Goal: Task Accomplishment & Management: Use online tool/utility

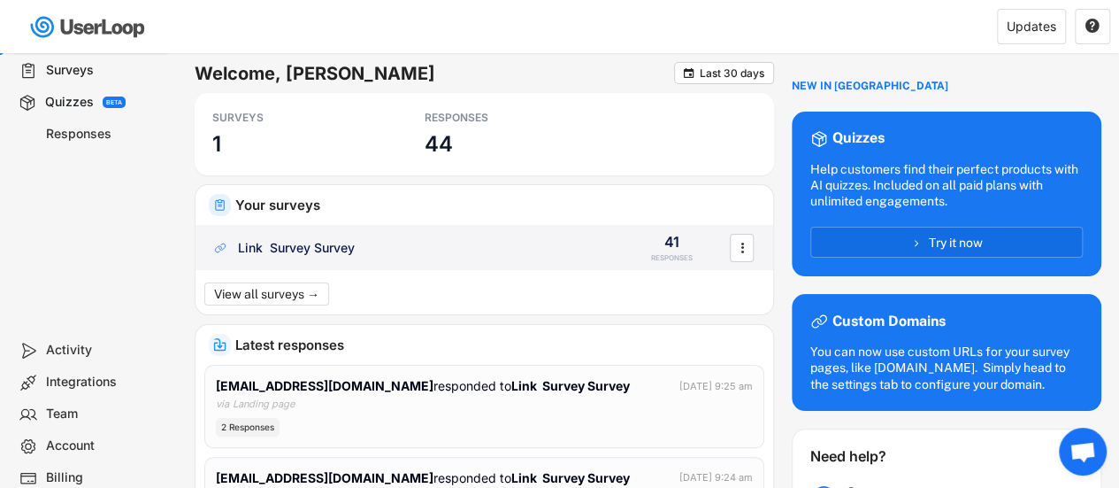
click at [361, 242] on div "Link Survey Survey" at bounding box center [409, 248] width 396 height 18
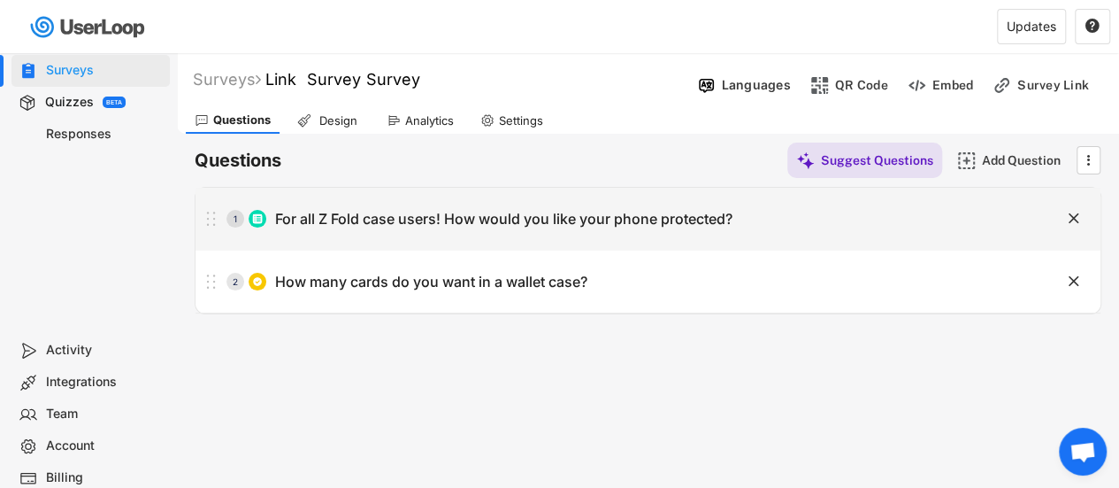
click at [405, 229] on div "1 For all Z Fold case users! How would you like your phone protected?" at bounding box center [604, 218] width 817 height 35
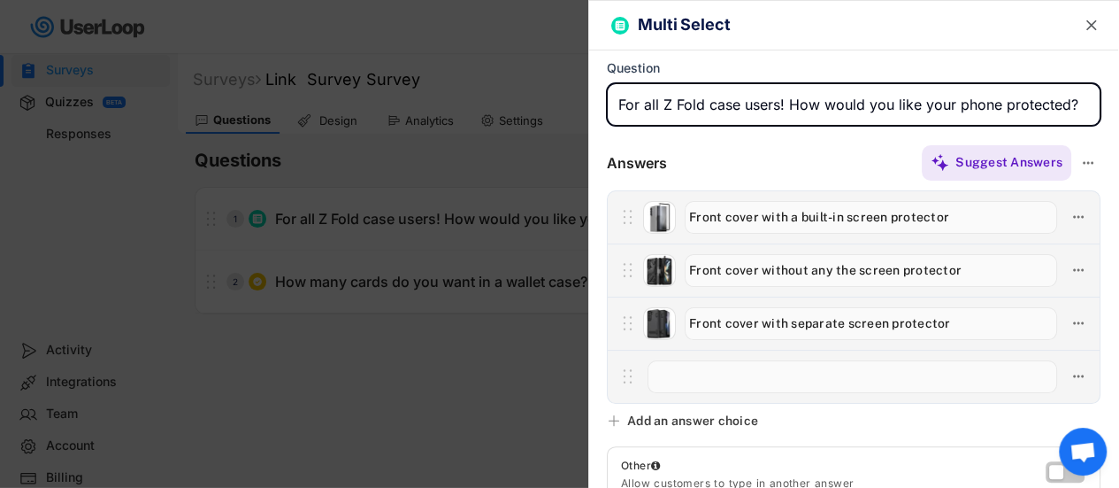
click at [1087, 18] on text "" at bounding box center [1092, 25] width 11 height 19
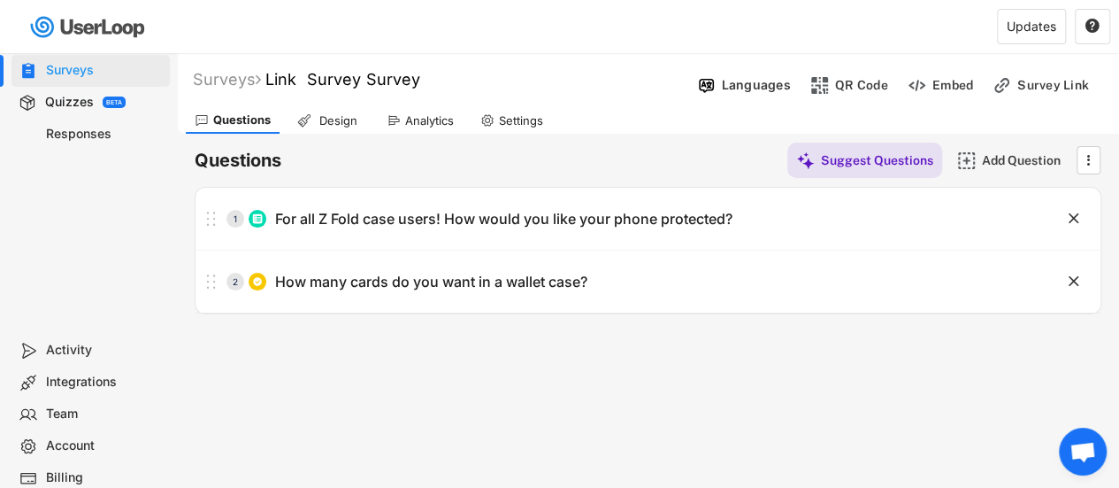
click at [433, 132] on div "Analytics" at bounding box center [420, 120] width 85 height 27
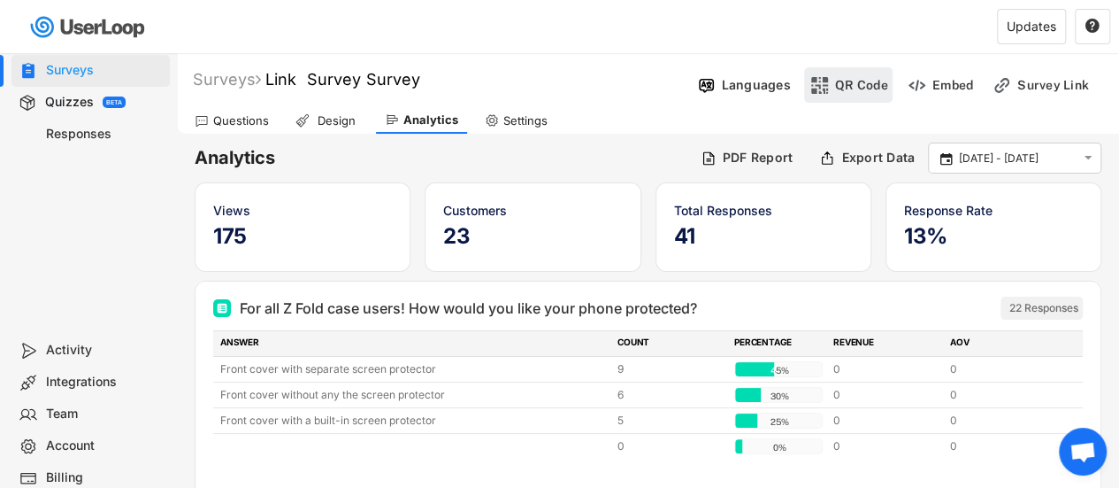
click at [857, 90] on div "QR Code" at bounding box center [861, 85] width 53 height 16
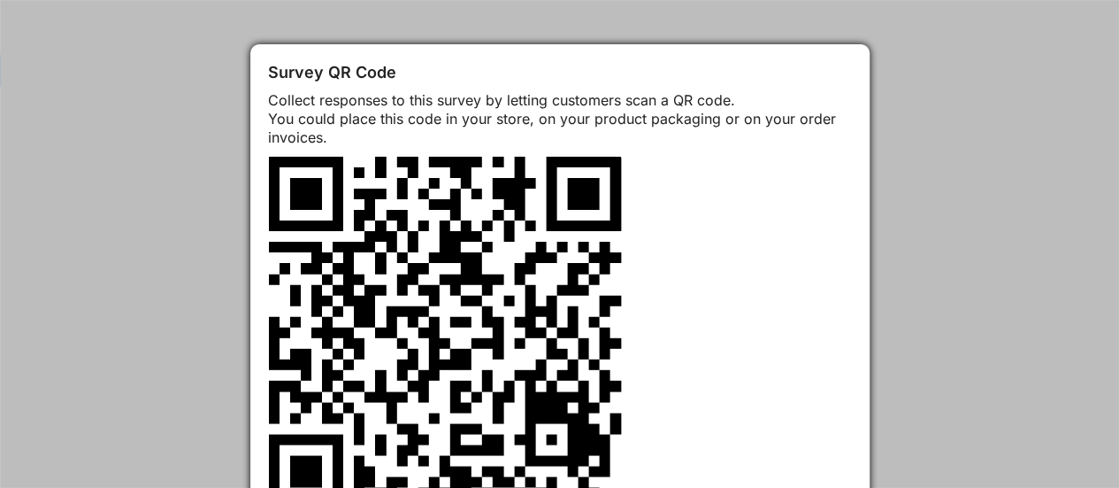
click at [175, 307] on div at bounding box center [559, 244] width 1119 height 488
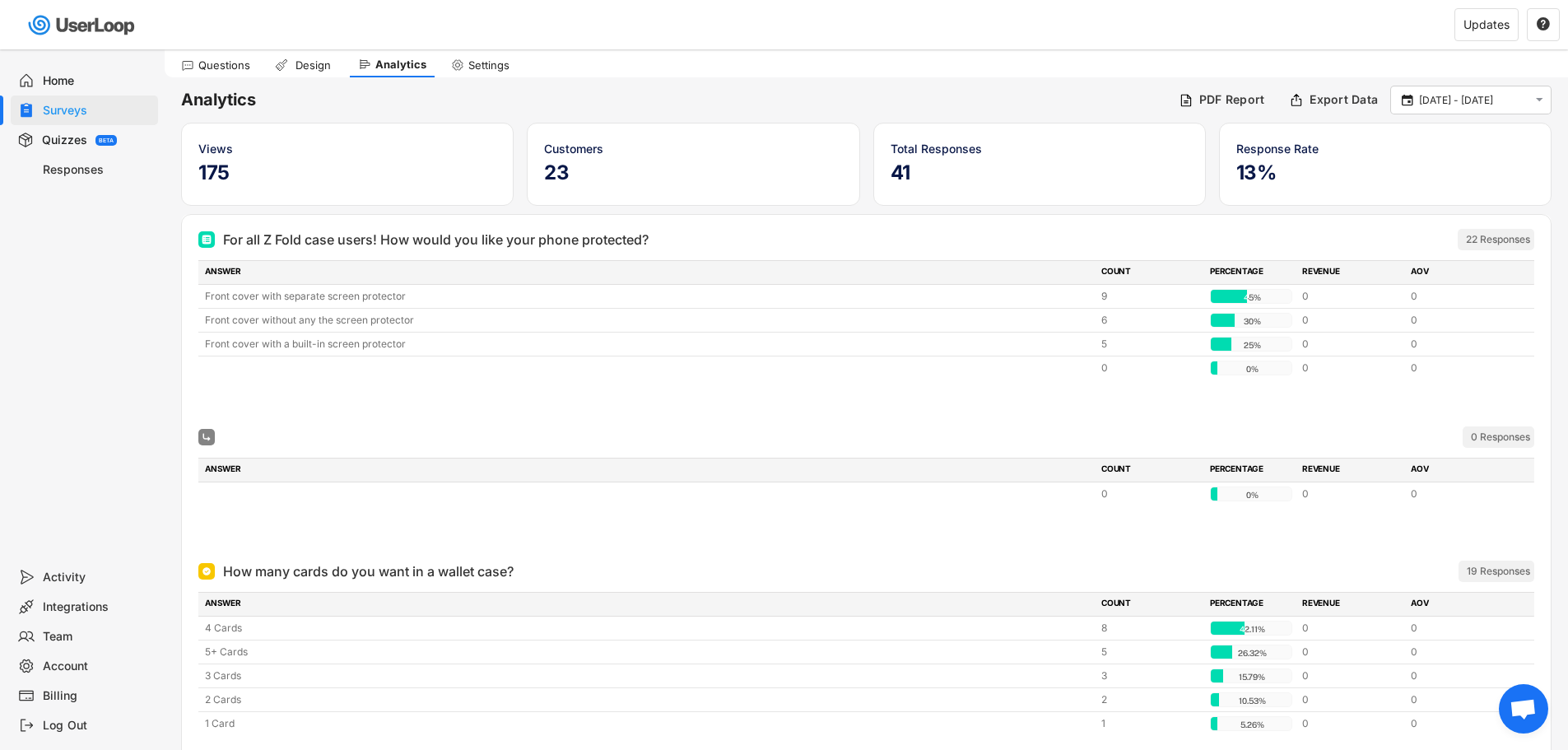
scroll to position [18, 0]
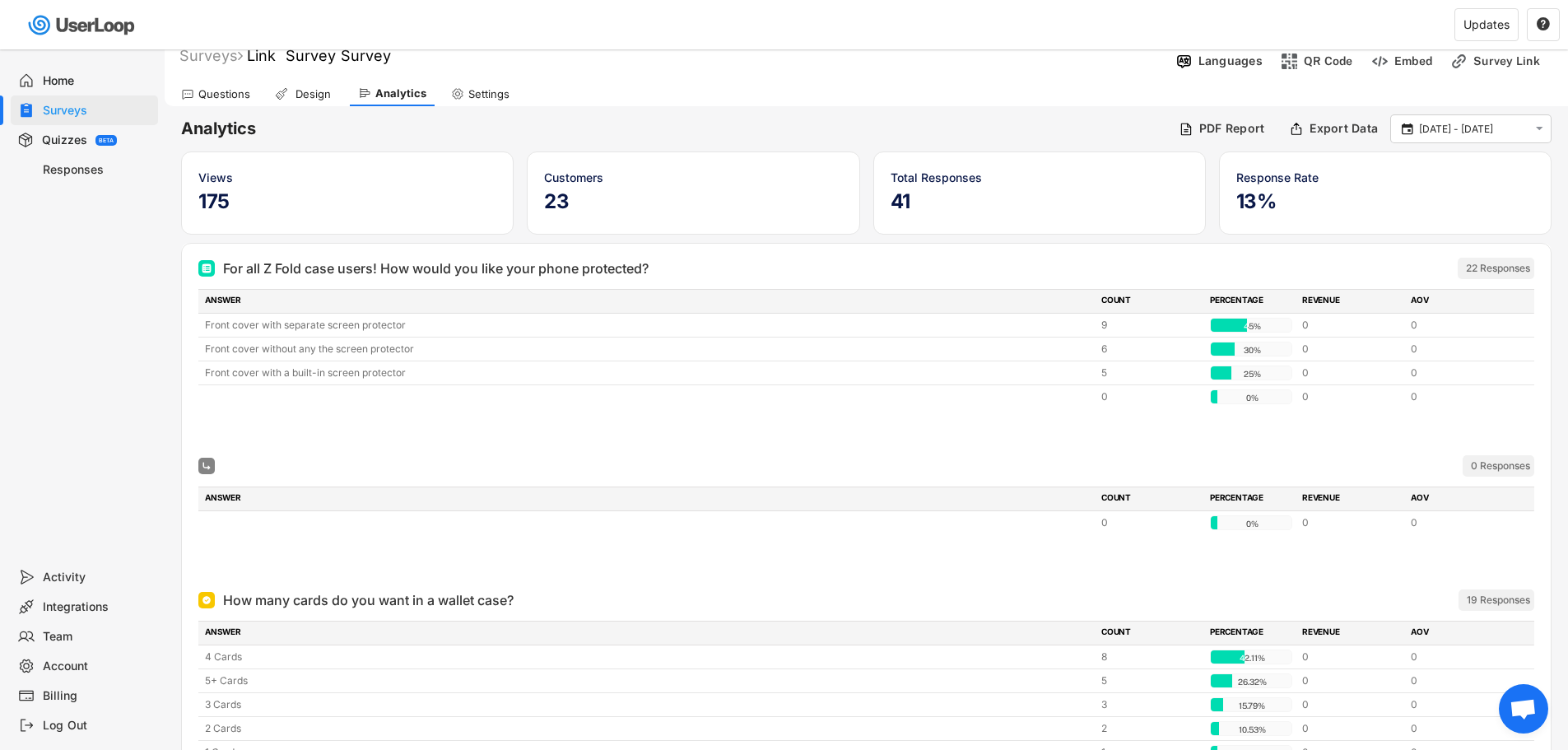
click at [102, 25] on img at bounding box center [83, 25] width 116 height 33
